Goal: Check status: Check status

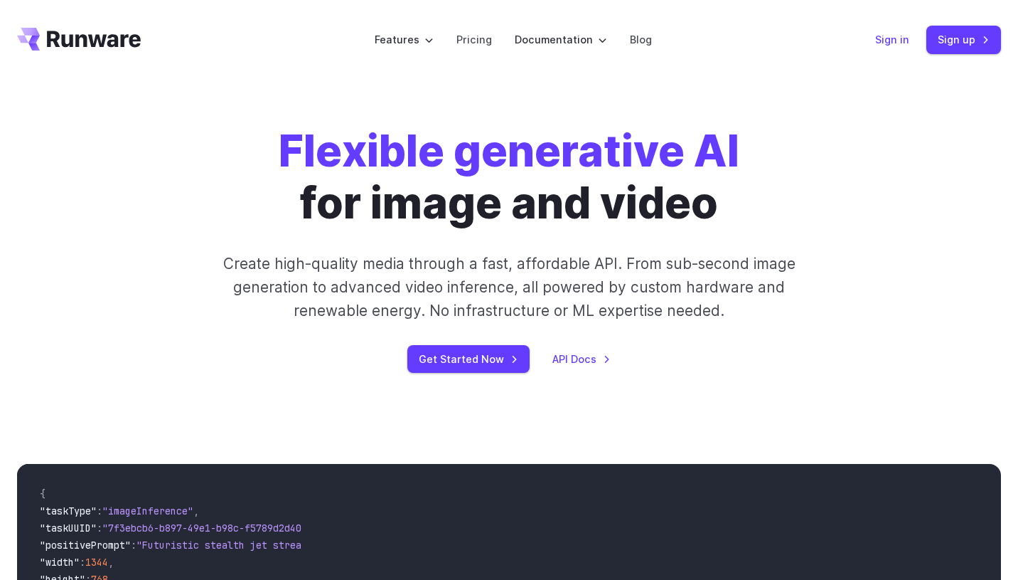
click at [888, 39] on link "Sign in" at bounding box center [892, 39] width 34 height 16
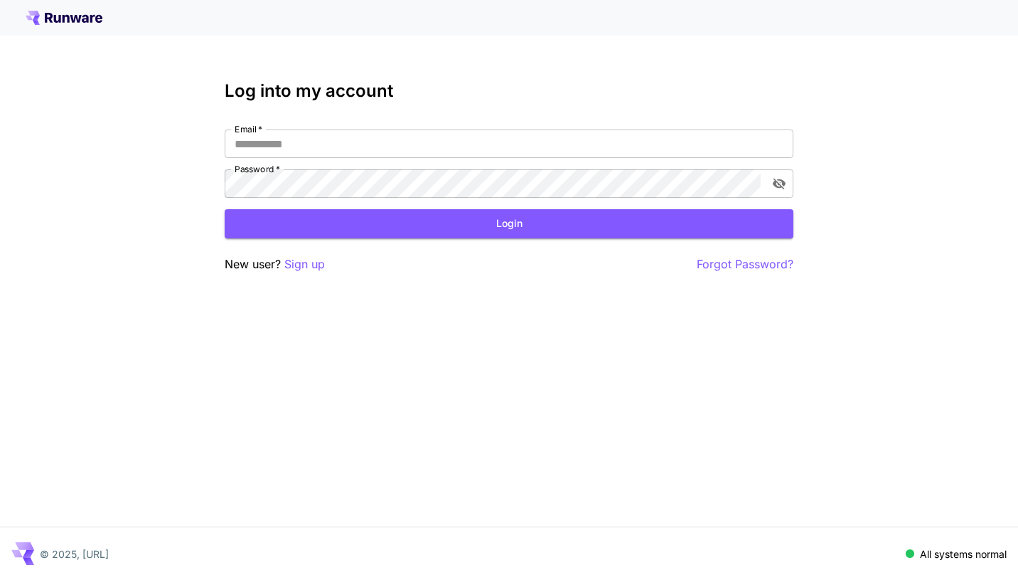
type input "**********"
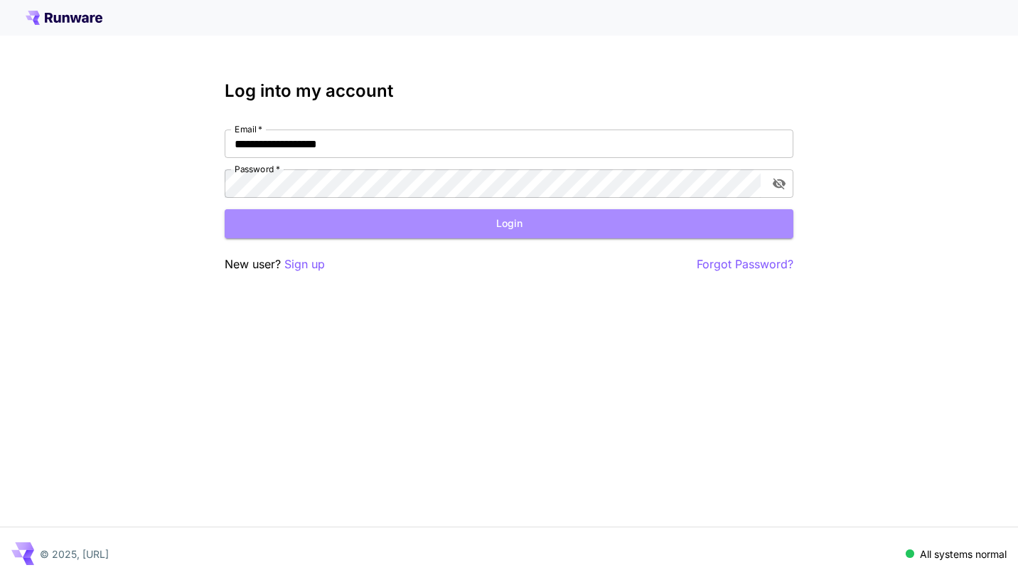
click at [466, 228] on button "Login" at bounding box center [509, 223] width 569 height 29
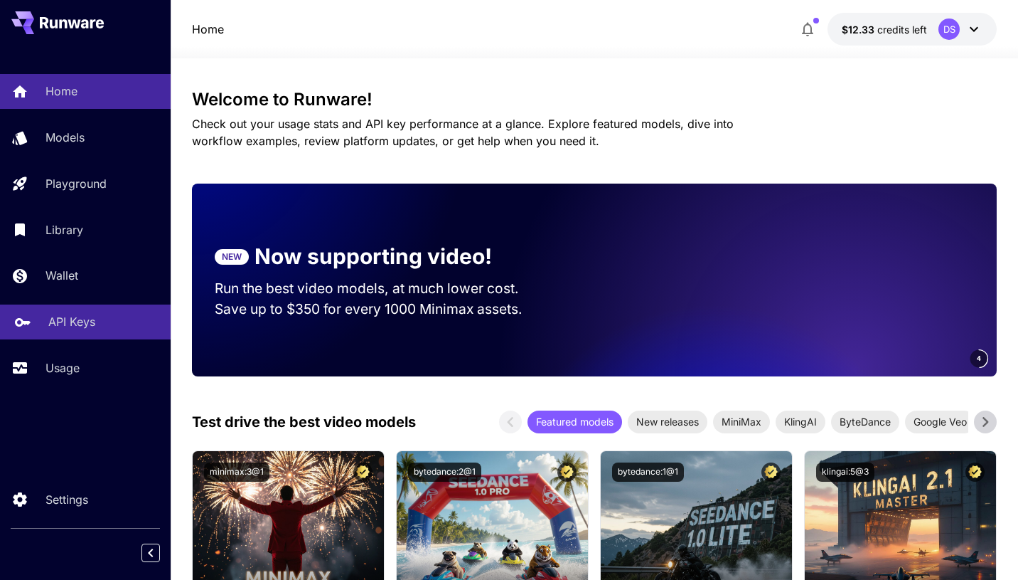
click at [65, 330] on p "API Keys" at bounding box center [71, 321] width 47 height 17
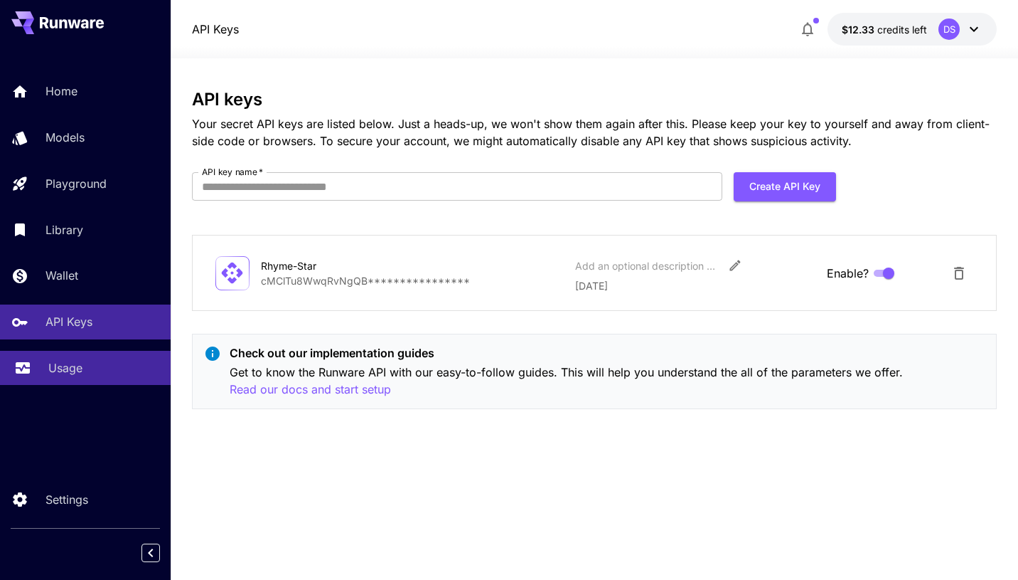
click at [70, 363] on p "Usage" at bounding box center [65, 367] width 34 height 17
click at [48, 363] on link "Usage" at bounding box center [85, 368] width 171 height 35
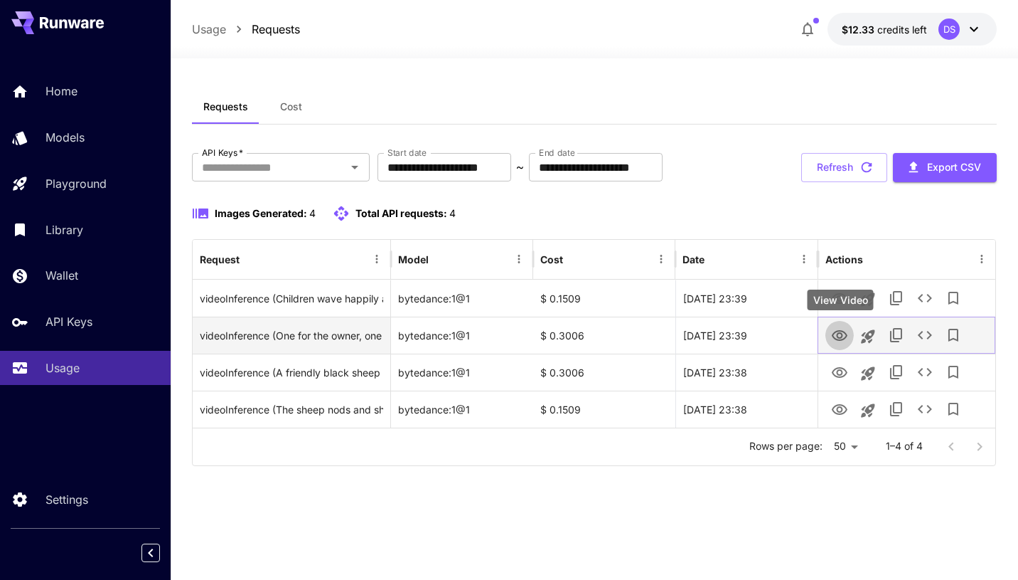
click at [845, 333] on icon "View Video" at bounding box center [840, 335] width 16 height 11
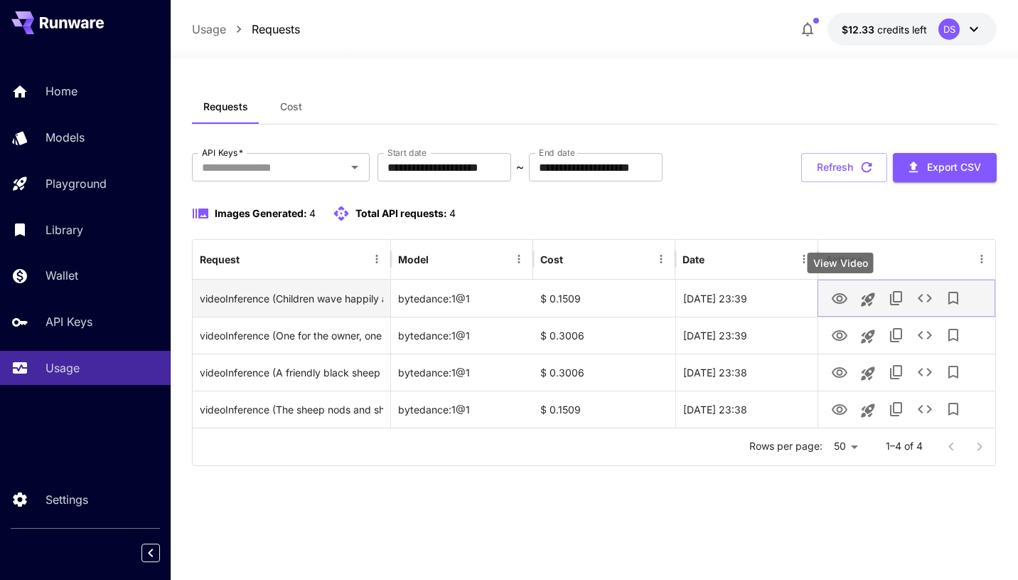
click at [838, 301] on icon "View Video" at bounding box center [839, 298] width 17 height 17
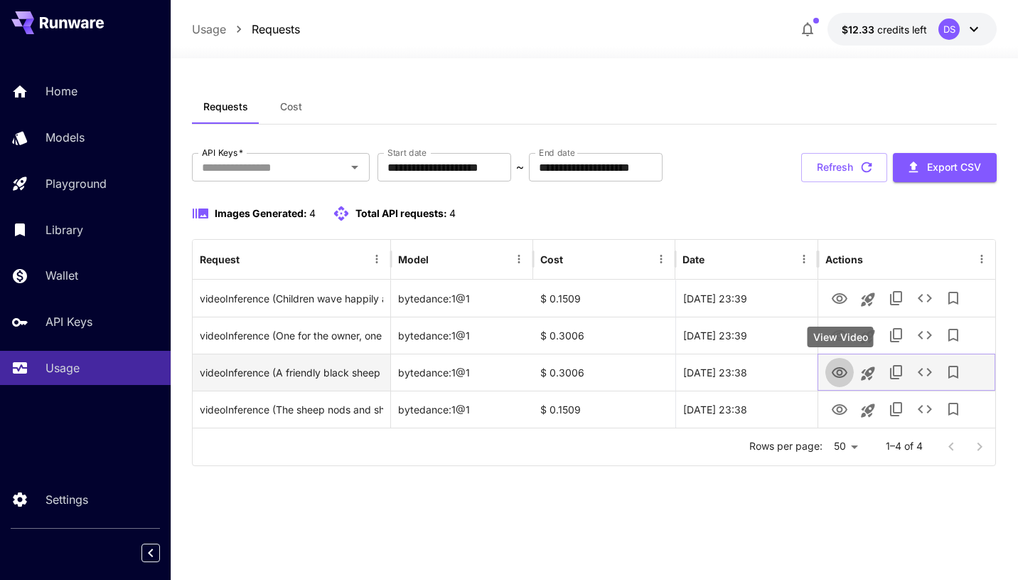
click at [840, 364] on icon "View Video" at bounding box center [839, 372] width 17 height 17
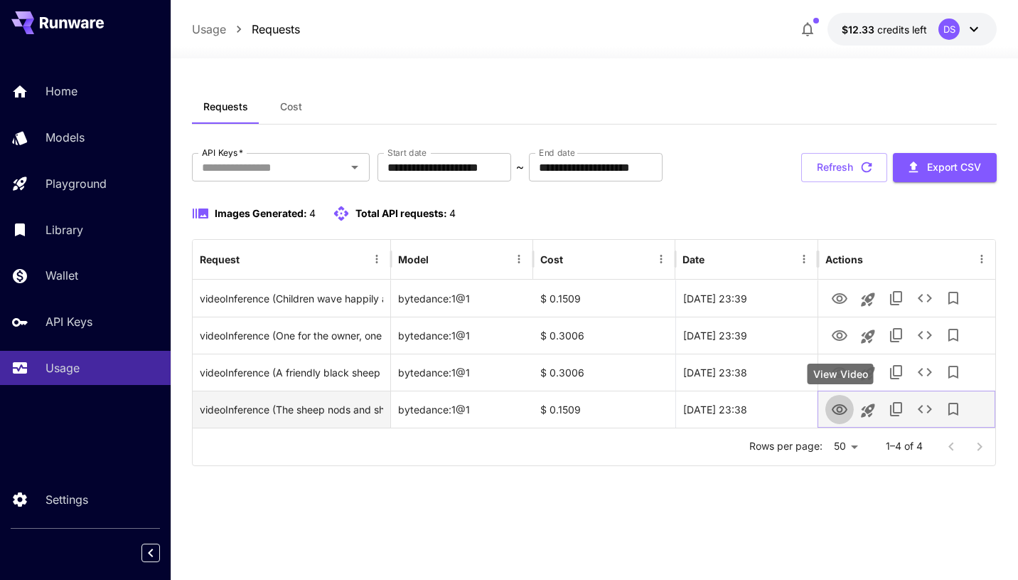
click at [845, 416] on icon "View Video" at bounding box center [839, 409] width 17 height 17
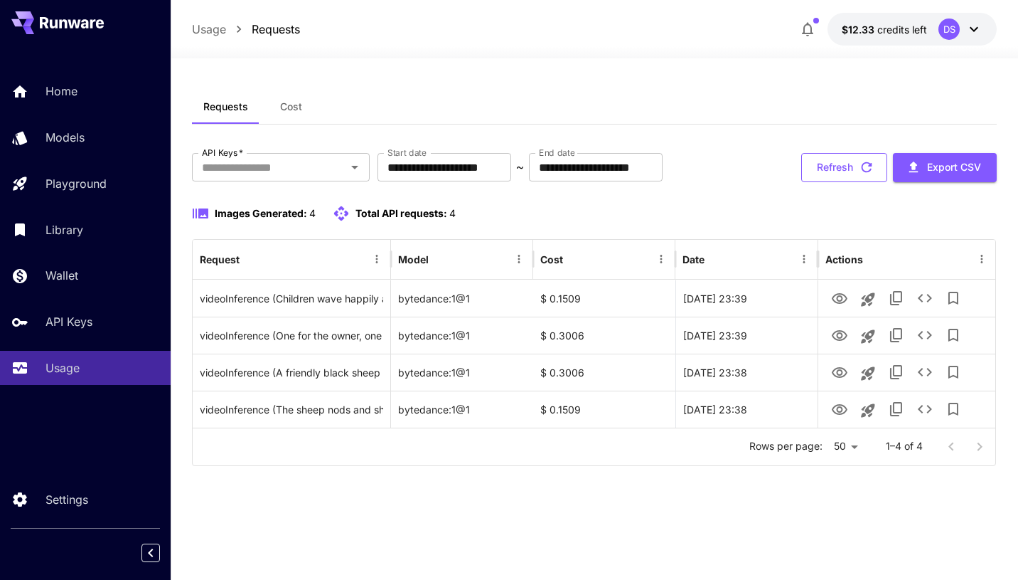
click at [814, 161] on button "Refresh" at bounding box center [844, 167] width 86 height 29
click at [834, 171] on button "Refresh" at bounding box center [844, 167] width 86 height 29
